Goal: Transaction & Acquisition: Purchase product/service

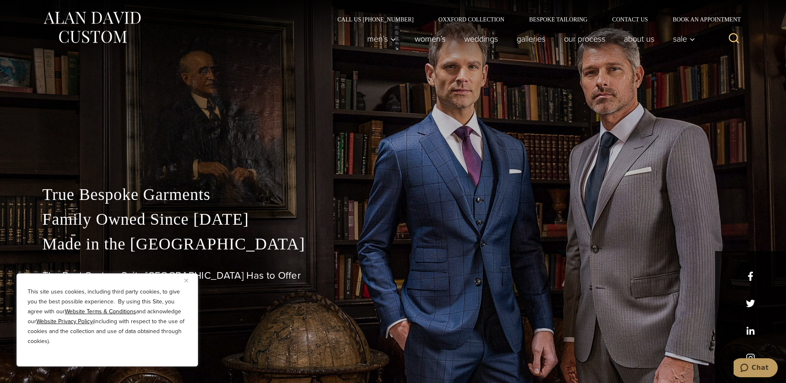
click at [185, 279] on img "Close" at bounding box center [186, 281] width 4 height 4
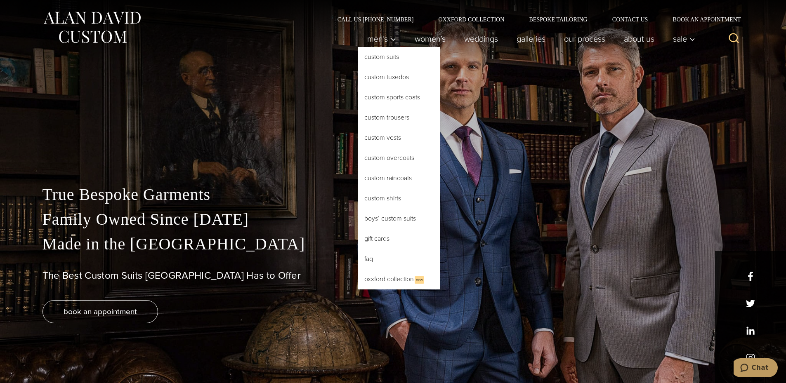
click at [392, 119] on link "Custom Trousers" at bounding box center [399, 118] width 83 height 20
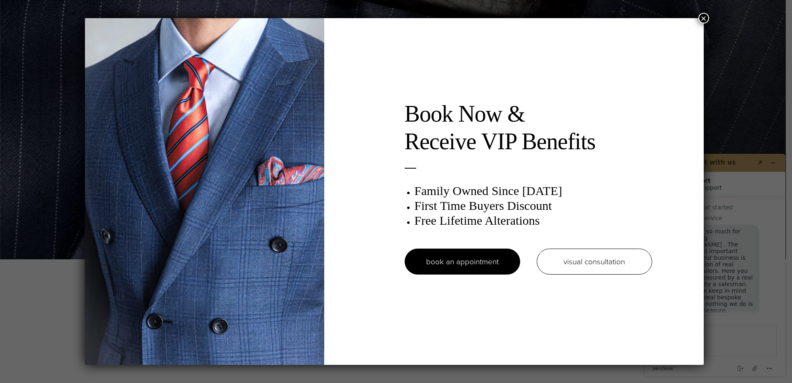
click at [705, 16] on button "×" at bounding box center [704, 18] width 11 height 11
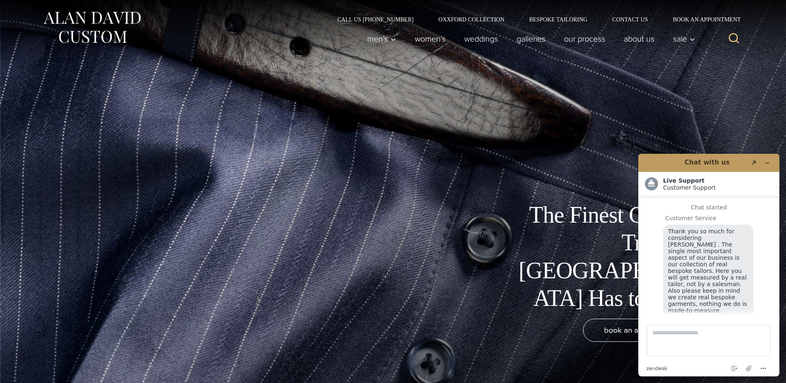
scroll to position [10, 0]
click at [767, 161] on icon "Minimize widget" at bounding box center [767, 163] width 6 height 6
